Goal: Task Accomplishment & Management: Use online tool/utility

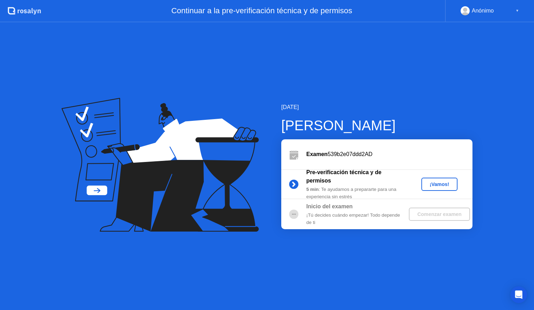
click at [435, 184] on div "¡Vamos!" at bounding box center [439, 184] width 31 height 6
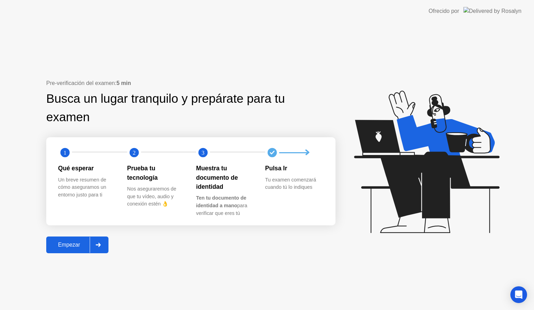
click at [84, 245] on div "Empezar" at bounding box center [68, 244] width 41 height 6
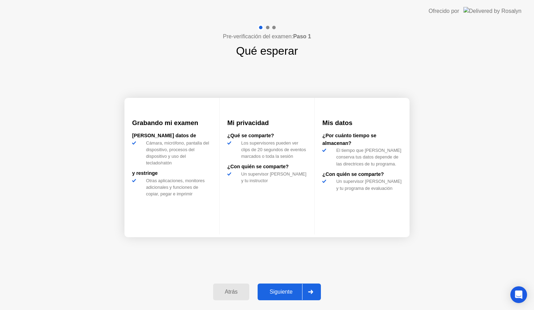
click at [284, 291] on div "Siguiente" at bounding box center [281, 291] width 42 height 6
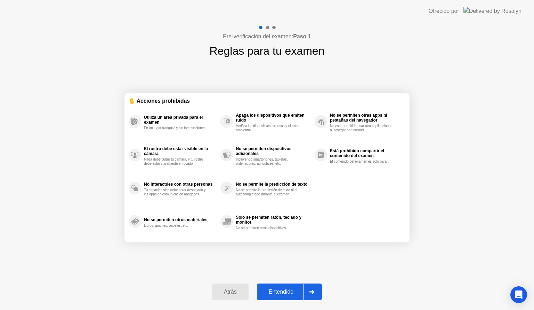
click at [284, 291] on div "Entendido" at bounding box center [281, 291] width 44 height 6
select select "**********"
select select "*******"
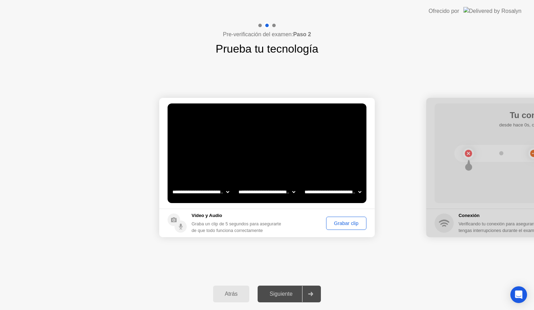
click at [339, 224] on div "Grabar clip" at bounding box center [346, 223] width 35 height 6
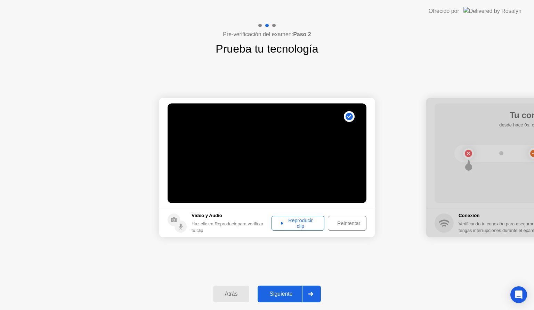
click at [350, 220] on div "Reintentar" at bounding box center [348, 223] width 37 height 6
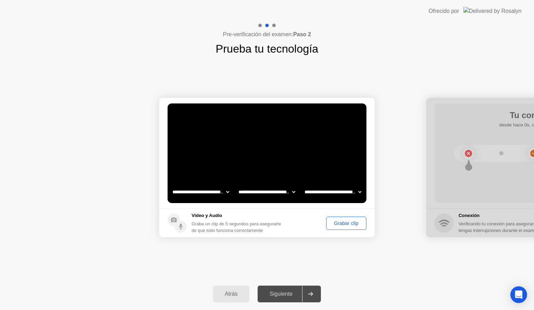
click at [336, 218] on button "Grabar clip" at bounding box center [346, 222] width 40 height 13
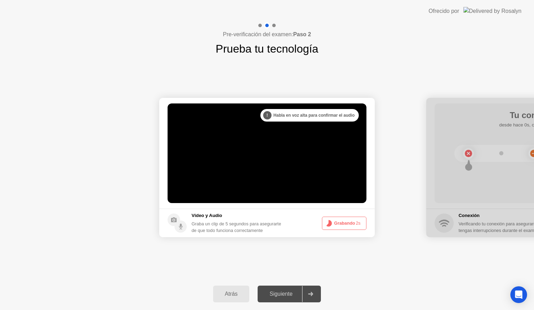
click at [336, 218] on button "Grabando 2s" at bounding box center [344, 222] width 45 height 13
click at [344, 224] on button "Grabando 1s" at bounding box center [344, 222] width 45 height 13
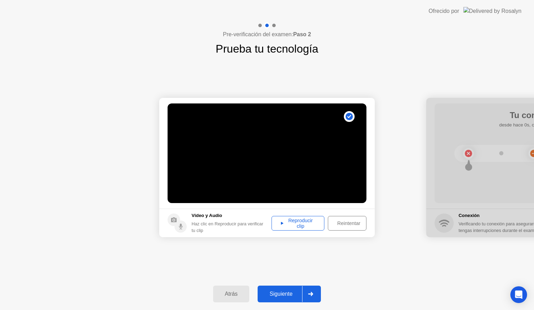
click at [348, 224] on div "Reintentar" at bounding box center [348, 223] width 37 height 6
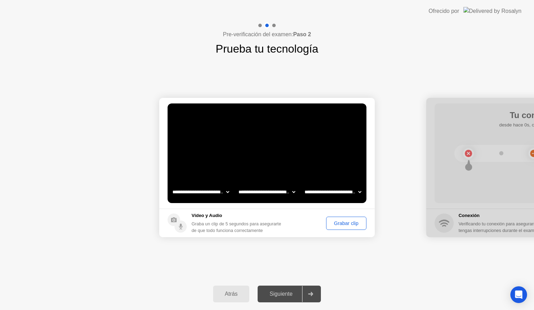
click at [348, 224] on div "Grabar clip" at bounding box center [346, 223] width 35 height 6
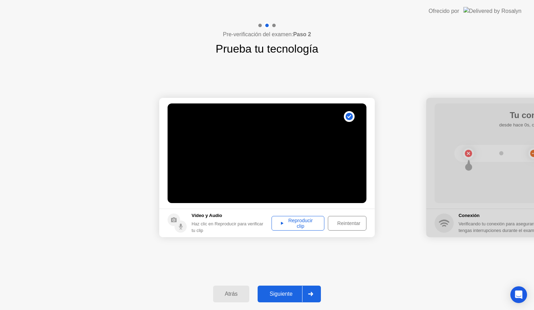
click at [307, 222] on div "Reproducir clip" at bounding box center [298, 222] width 48 height 11
click at [275, 292] on div "Siguiente" at bounding box center [281, 293] width 42 height 6
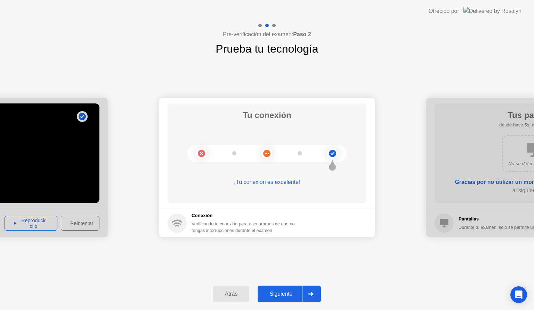
click at [287, 290] on div "Siguiente" at bounding box center [281, 293] width 42 height 6
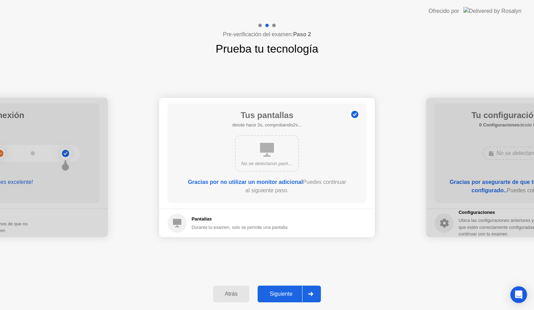
click at [284, 292] on div "Siguiente" at bounding box center [281, 293] width 42 height 6
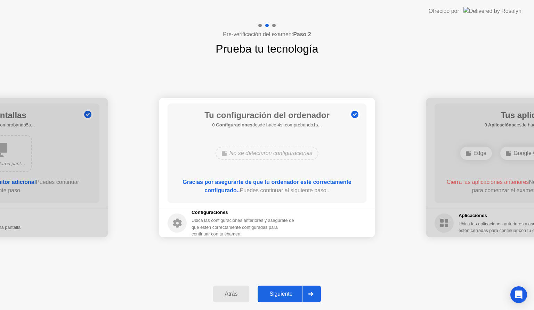
click at [284, 292] on div "Siguiente" at bounding box center [281, 293] width 42 height 6
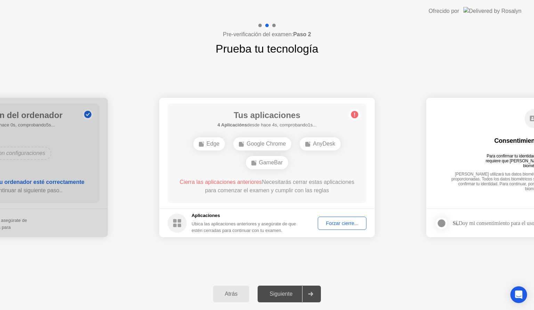
click at [265, 163] on div "GameBar" at bounding box center [267, 162] width 42 height 13
click at [231, 141] on div "Edge Google Chrome AnyDesk GameBar" at bounding box center [266, 153] width 159 height 38
click at [256, 184] on span "Cierra las aplicaciones anteriores" at bounding box center [221, 182] width 82 height 6
click at [339, 223] on div "Forzar cierre..." at bounding box center [342, 223] width 44 height 6
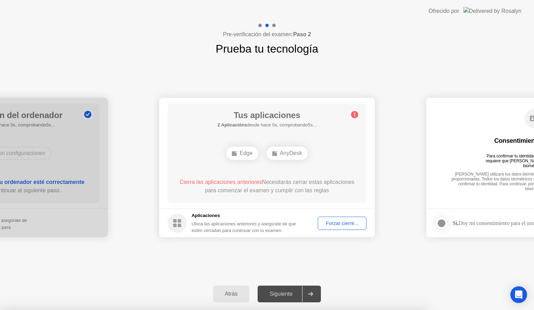
click at [331, 220] on div "Forzar cierre..." at bounding box center [342, 223] width 44 height 6
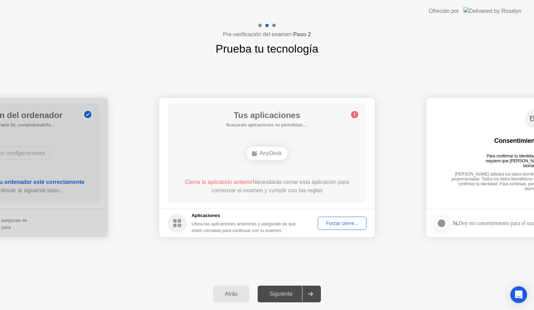
click at [280, 295] on div "Siguiente" at bounding box center [281, 293] width 42 height 6
click at [265, 166] on div "Tus aplicaciones 1 Aplicación desde hace 0s, comprobando5s... AnyDesk Cierra la…" at bounding box center [267, 152] width 199 height 99
click at [340, 227] on button "Forzar cierre..." at bounding box center [342, 222] width 49 height 13
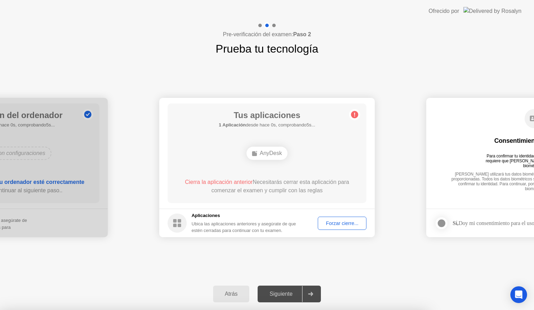
drag, startPoint x: 294, startPoint y: 149, endPoint x: 258, endPoint y: 167, distance: 40.1
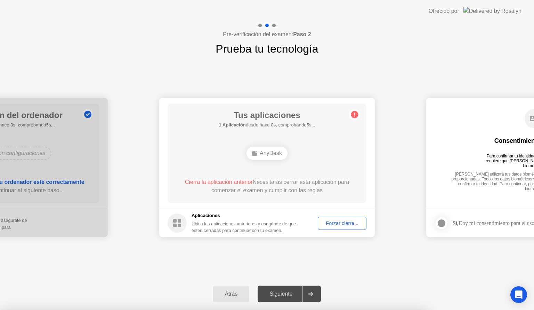
click at [257, 151] on ellipse at bounding box center [257, 152] width 2 height 2
click at [182, 231] on icon at bounding box center [177, 222] width 19 height 19
click at [339, 224] on div "Forzar cierre..." at bounding box center [342, 223] width 44 height 6
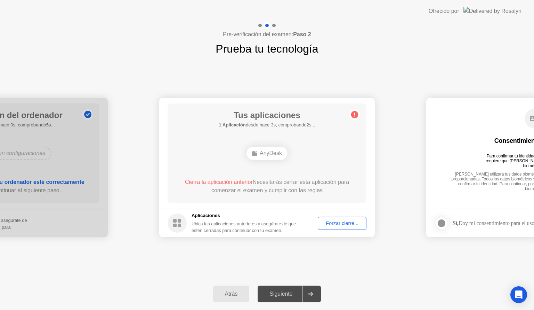
click at [291, 296] on div "Siguiente" at bounding box center [281, 293] width 42 height 6
drag, startPoint x: 291, startPoint y: 296, endPoint x: 177, endPoint y: 214, distance: 140.3
click at [177, 214] on div "**********" at bounding box center [267, 165] width 534 height 287
click at [177, 214] on circle at bounding box center [177, 222] width 19 height 19
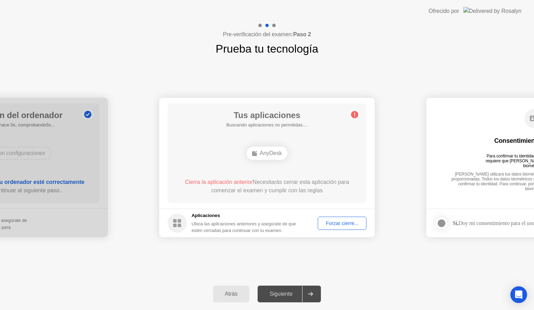
click at [177, 214] on circle at bounding box center [177, 222] width 19 height 19
click at [272, 150] on div "AnyDesk" at bounding box center [267, 152] width 41 height 13
click at [335, 225] on div "Forzar cierre..." at bounding box center [342, 223] width 44 height 6
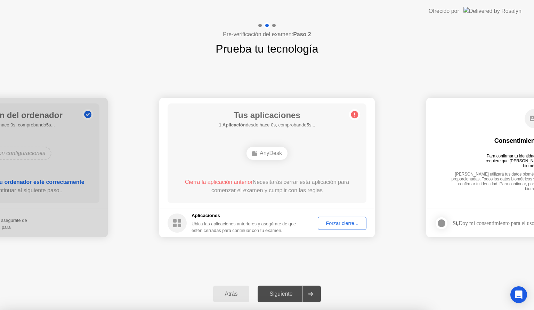
click at [281, 270] on div "**********" at bounding box center [267, 167] width 534 height 221
click at [253, 193] on div "Cierra la aplicación anterior Necesitarás cerrar esta aplicación para comenzar …" at bounding box center [267, 186] width 179 height 17
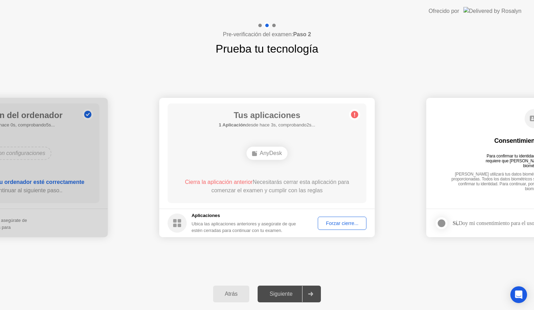
click at [231, 181] on span "Cierra la aplicación anterior" at bounding box center [219, 182] width 68 height 6
click at [310, 182] on div "Cierra la aplicación anterior Necesitarás cerrar esta aplicación para comenzar …" at bounding box center [267, 186] width 179 height 17
click at [329, 216] on button "Forzar cierre..." at bounding box center [342, 222] width 49 height 13
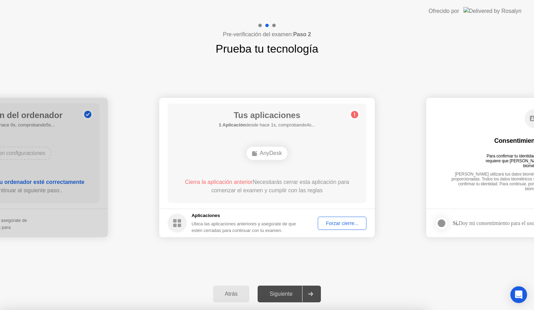
click at [231, 297] on div "Atrás" at bounding box center [231, 293] width 32 height 6
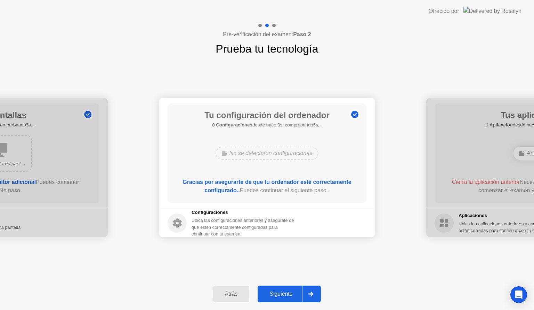
click at [282, 288] on button "Siguiente" at bounding box center [289, 293] width 63 height 17
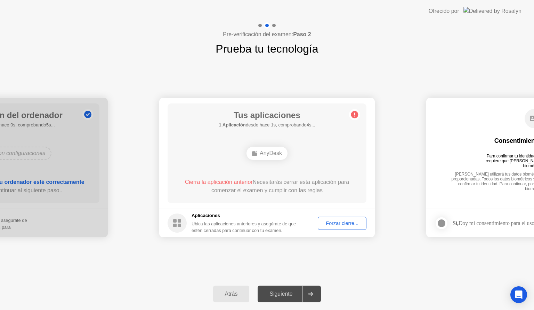
click at [355, 113] on icon at bounding box center [354, 115] width 1 height 4
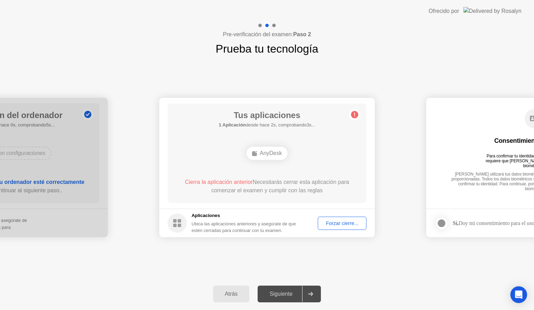
click at [355, 113] on icon at bounding box center [354, 115] width 1 height 4
